Goal: Transaction & Acquisition: Purchase product/service

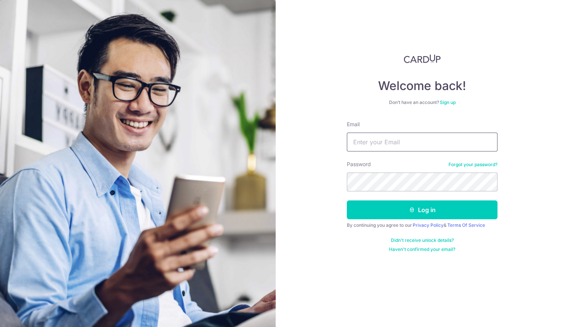
type input "[EMAIL_ADDRESS][DOMAIN_NAME]"
click at [404, 210] on button "Log in" at bounding box center [422, 209] width 151 height 19
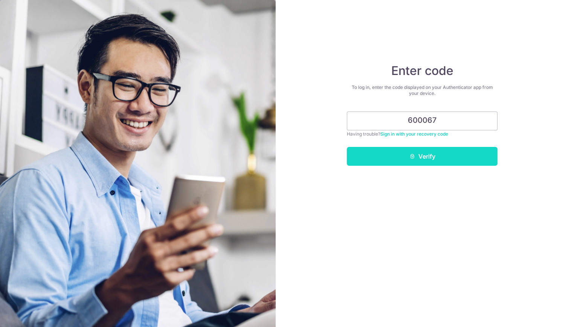
type input "600067"
click at [418, 159] on button "Verify" at bounding box center [422, 156] width 151 height 19
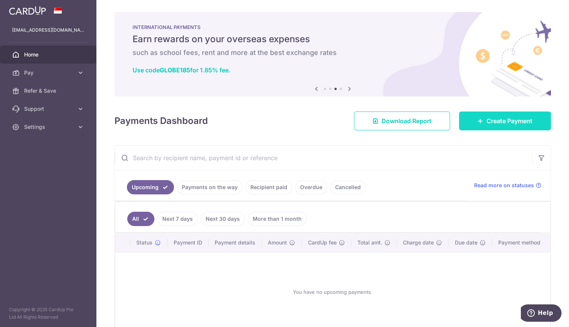
click at [481, 119] on link "Create Payment" at bounding box center [505, 120] width 92 height 19
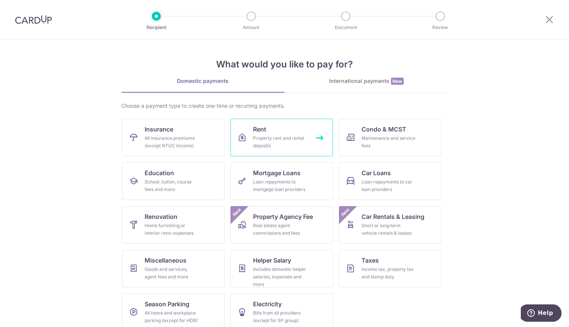
click at [261, 138] on div "Property rent and rental deposits" at bounding box center [280, 141] width 54 height 15
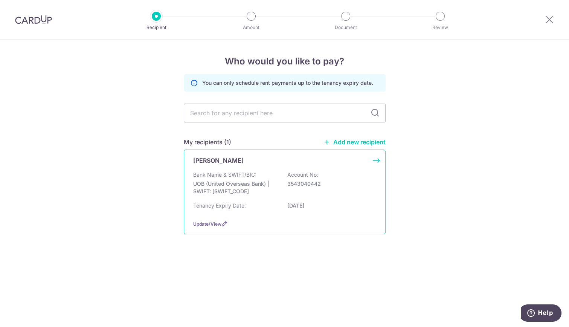
click at [286, 175] on div "Bank Name & SWIFT/BIC: UOB (United Overseas Bank) | SWIFT: UOVBSGSGXXX Account …" at bounding box center [284, 185] width 183 height 28
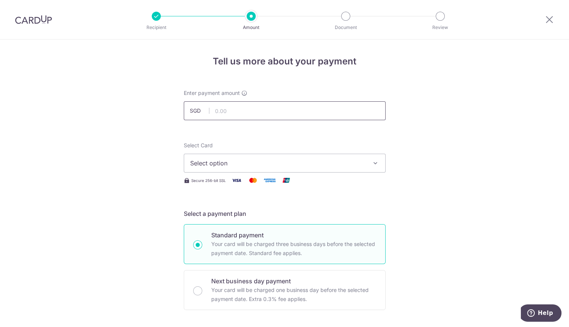
click at [238, 116] on input "text" at bounding box center [285, 110] width 202 height 19
type input "3,400.00"
click at [238, 162] on span "Select option" at bounding box center [277, 163] width 175 height 9
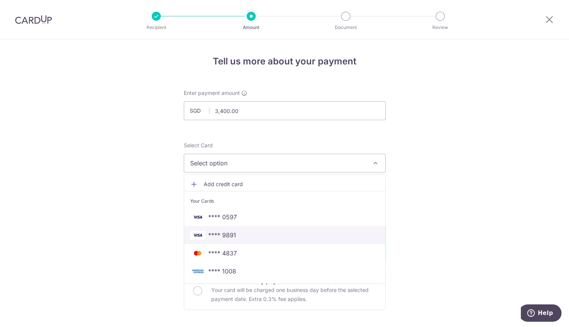
click at [307, 230] on span "**** 9891" at bounding box center [284, 234] width 189 height 9
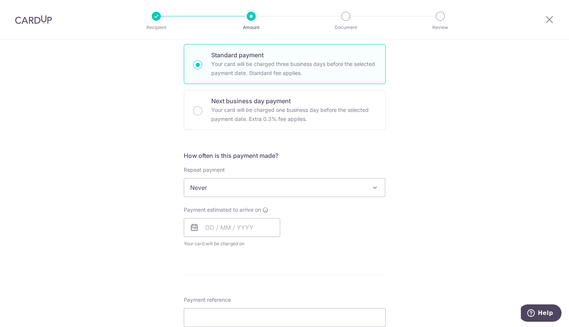
scroll to position [188, 0]
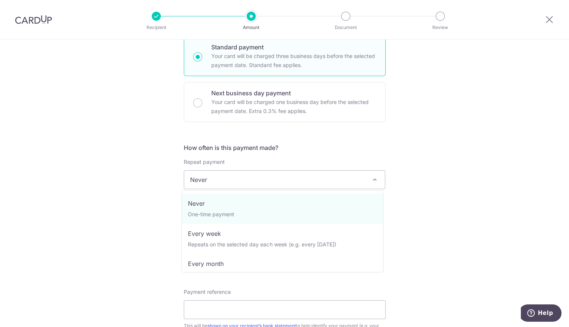
click at [239, 185] on span "Never" at bounding box center [284, 180] width 201 height 18
click at [239, 179] on span "Never" at bounding box center [284, 180] width 201 height 18
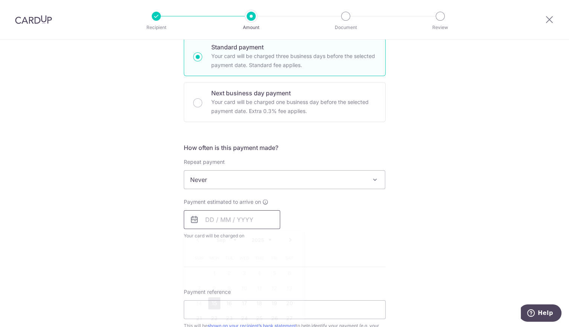
click at [235, 221] on input "text" at bounding box center [232, 219] width 96 height 19
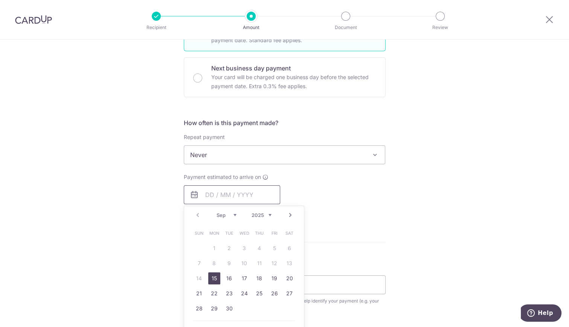
scroll to position [226, 0]
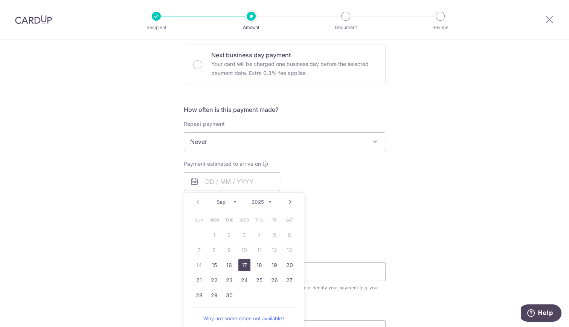
click at [244, 264] on link "17" at bounding box center [244, 265] width 12 height 12
type input "17/09/2025"
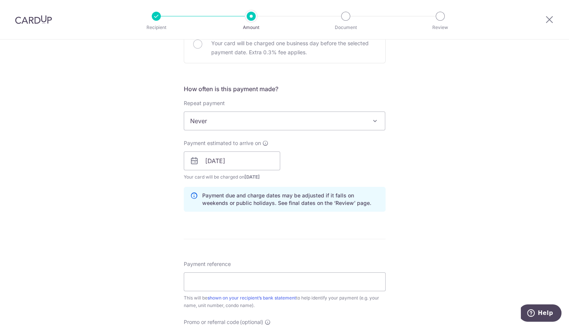
scroll to position [263, 0]
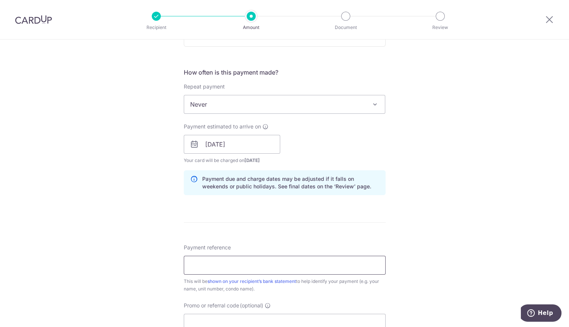
click at [228, 260] on input "Payment reference" at bounding box center [285, 265] width 202 height 19
type input "Omar-stellarrv-0513-rent"
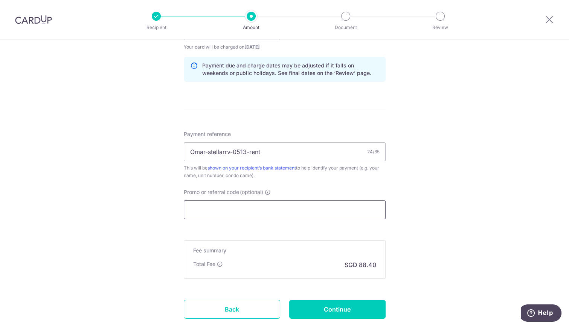
click at [229, 213] on input "Promo or referral code (optional)" at bounding box center [285, 209] width 202 height 19
paste input "SAVERENT179"
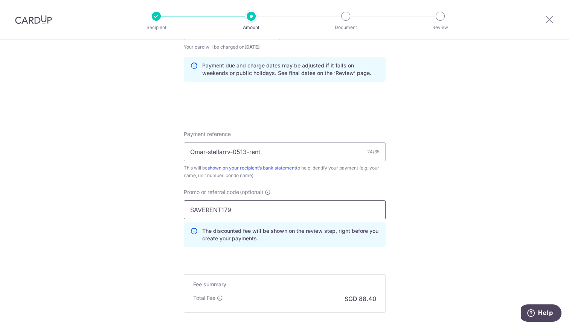
type input "SAVERENT179"
drag, startPoint x: 433, startPoint y: 195, endPoint x: 436, endPoint y: 198, distance: 4.3
click at [433, 196] on div "Tell us more about your payment Enter payment amount SGD 3,400.00 3400.00 Selec…" at bounding box center [284, 36] width 569 height 746
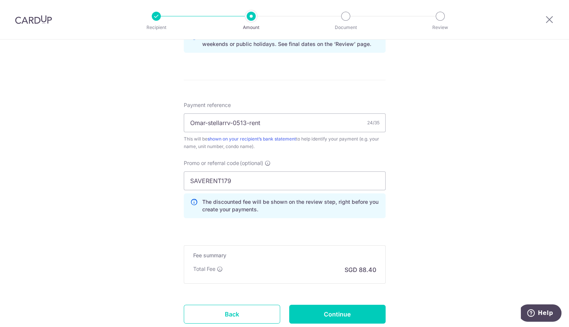
scroll to position [458, 0]
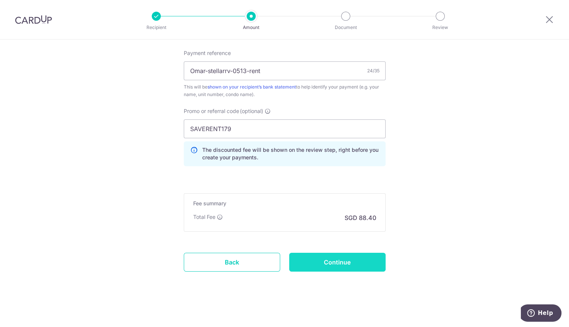
click at [354, 261] on input "Continue" at bounding box center [337, 262] width 96 height 19
type input "Create Schedule"
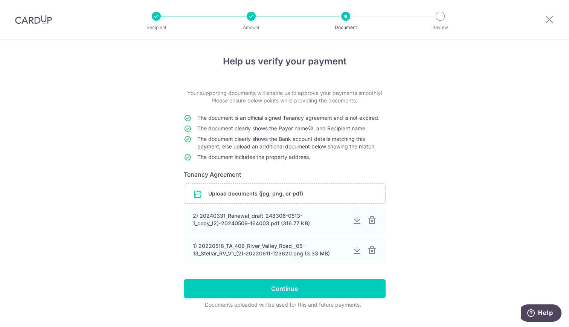
scroll to position [17, 0]
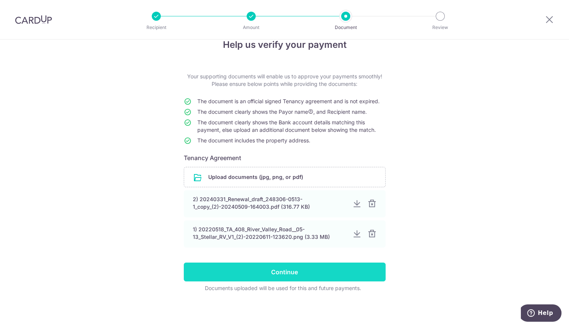
click at [241, 270] on input "Continue" at bounding box center [285, 271] width 202 height 19
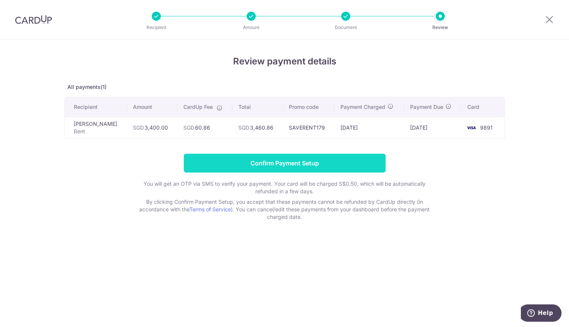
click at [305, 169] on input "Confirm Payment Setup" at bounding box center [285, 163] width 202 height 19
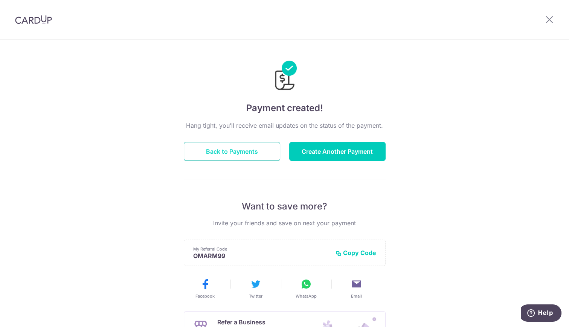
click at [234, 148] on button "Back to Payments" at bounding box center [232, 151] width 96 height 19
